Goal: Communication & Community: Answer question/provide support

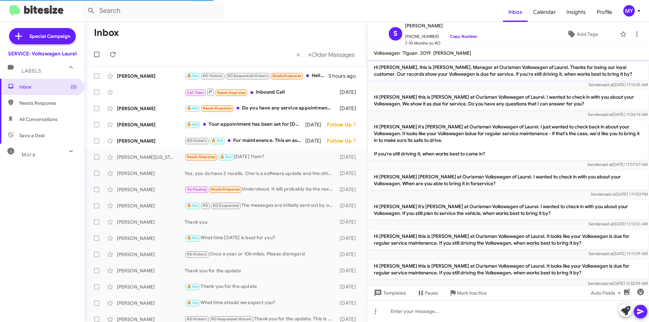
scroll to position [168, 0]
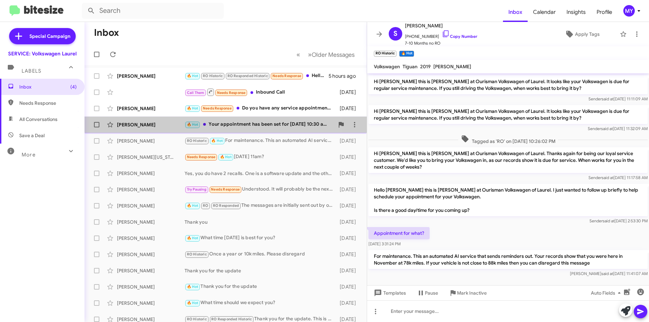
click at [263, 121] on div "🔥 Hot Your appointment has been set for [DATE] 10:30 am. Also, there is a recal…" at bounding box center [259, 125] width 150 height 8
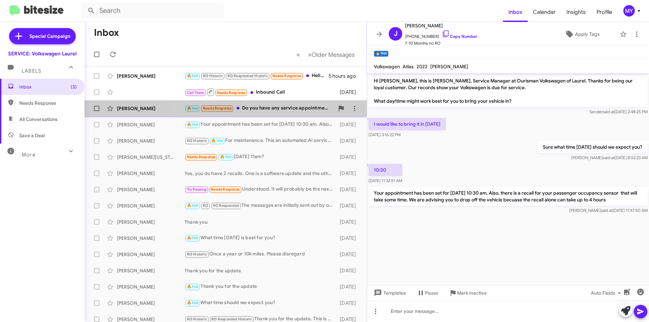
click at [272, 105] on div "🔥 Hot Needs Response Do you have any service appointments [DATE] ?" at bounding box center [259, 108] width 150 height 8
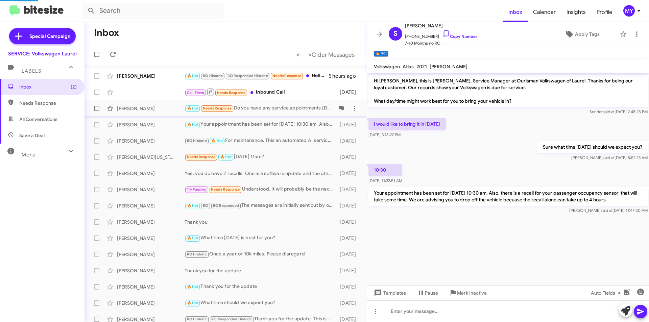
scroll to position [118, 0]
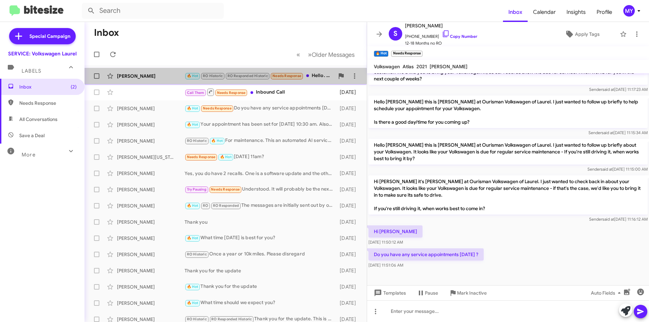
click at [322, 73] on div "🔥 Hot RO Historic RO Responded Historic Needs Response Hello. Apologies for the…" at bounding box center [259, 76] width 150 height 8
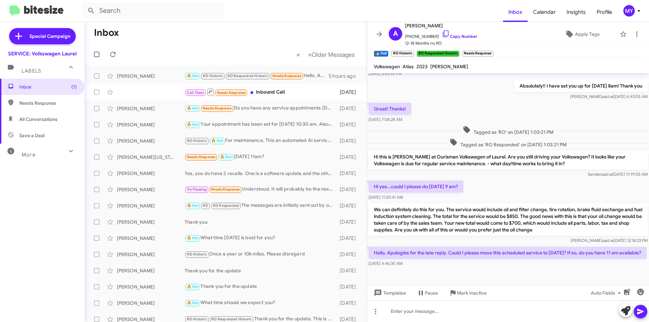
scroll to position [68, 0]
click at [454, 36] on link "Copy Number" at bounding box center [459, 36] width 35 height 5
click at [429, 304] on div at bounding box center [508, 311] width 282 height 22
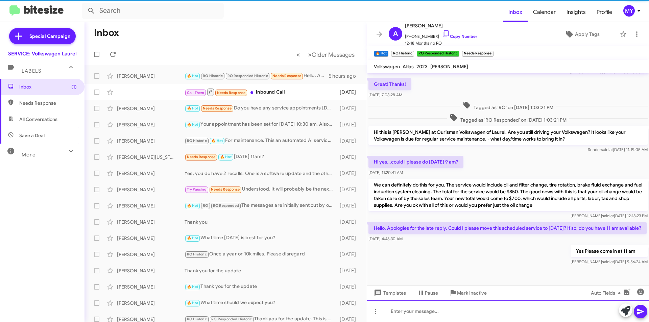
scroll to position [93, 0]
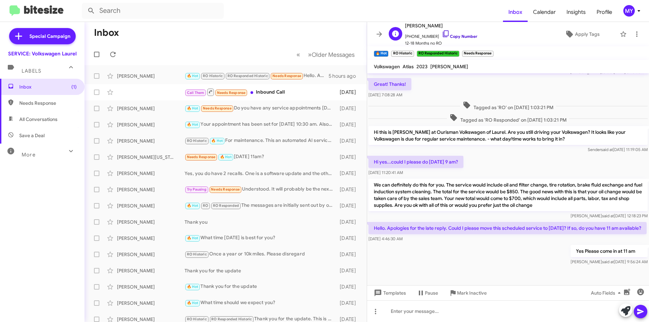
click at [461, 35] on link "Copy Number" at bounding box center [459, 36] width 35 height 5
